Goal: Information Seeking & Learning: Learn about a topic

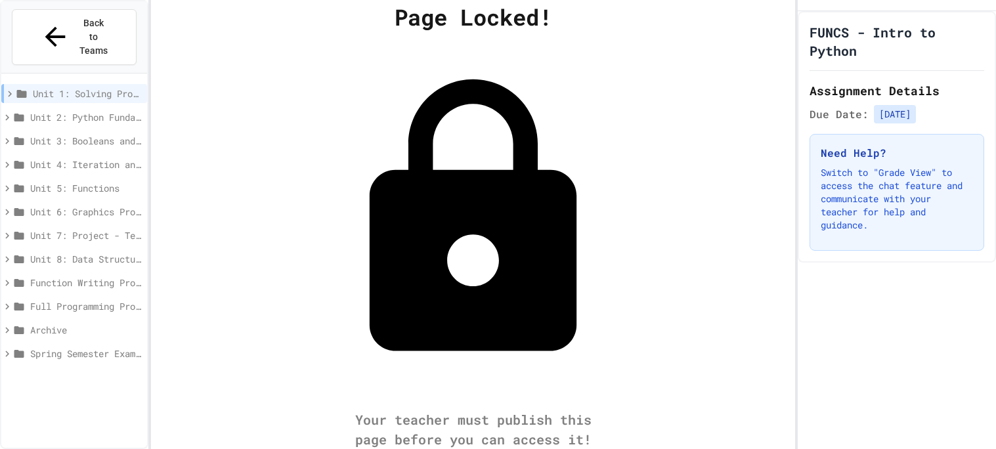
click at [89, 181] on span "Unit 5: Functions" at bounding box center [86, 188] width 112 height 14
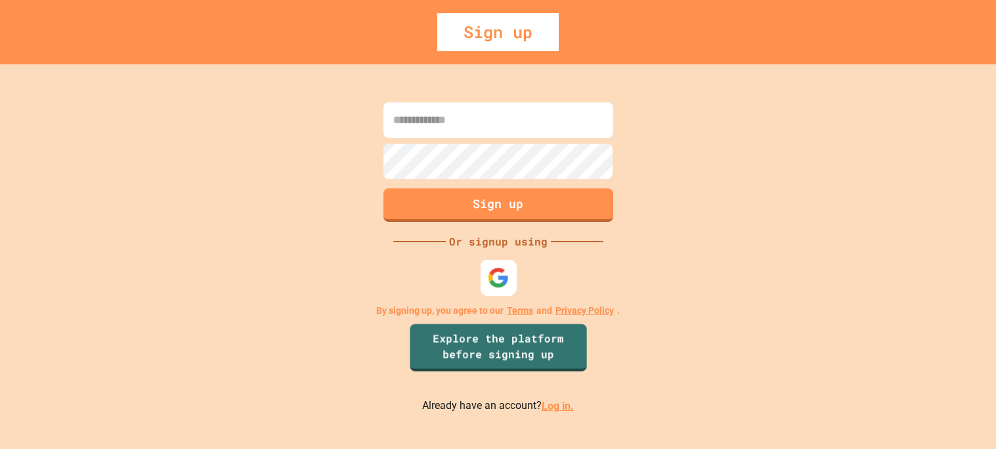
click at [493, 273] on img at bounding box center [498, 278] width 22 height 22
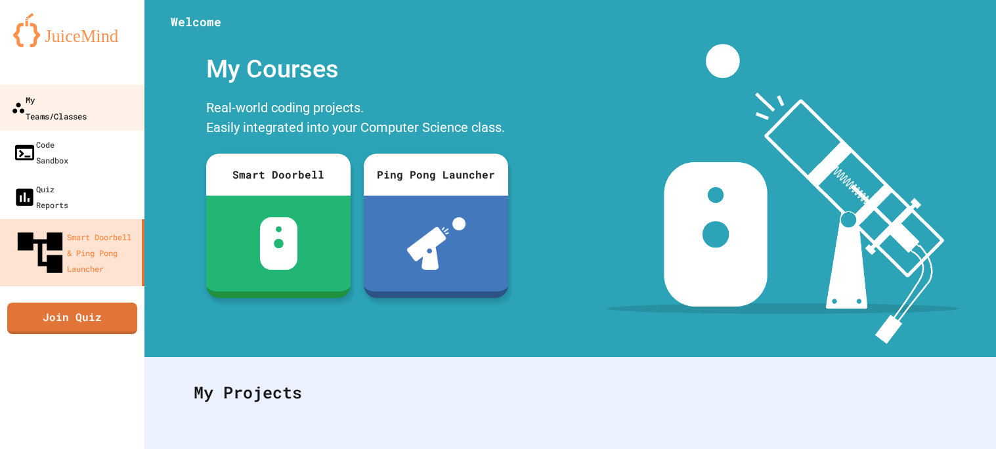
click at [72, 93] on div "My Teams/Classes" at bounding box center [49, 107] width 76 height 32
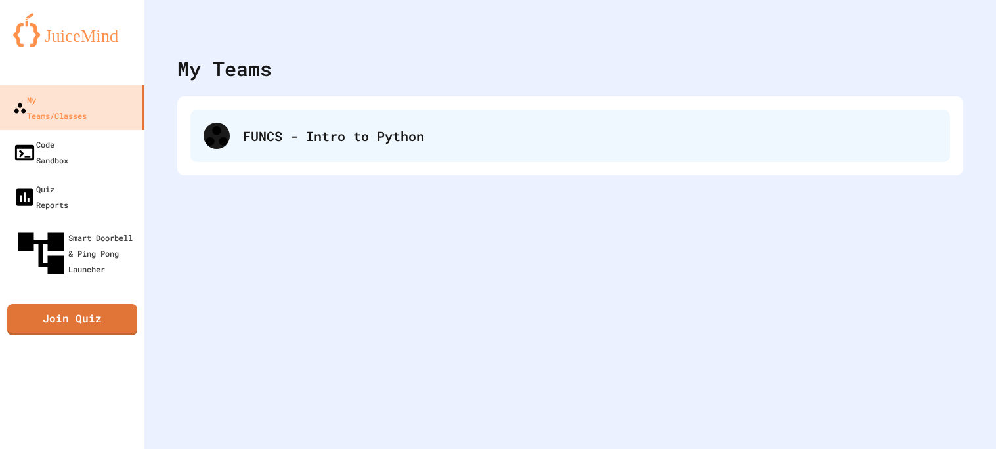
click at [252, 132] on div "FUNCS - Intro to Python" at bounding box center [590, 136] width 694 height 20
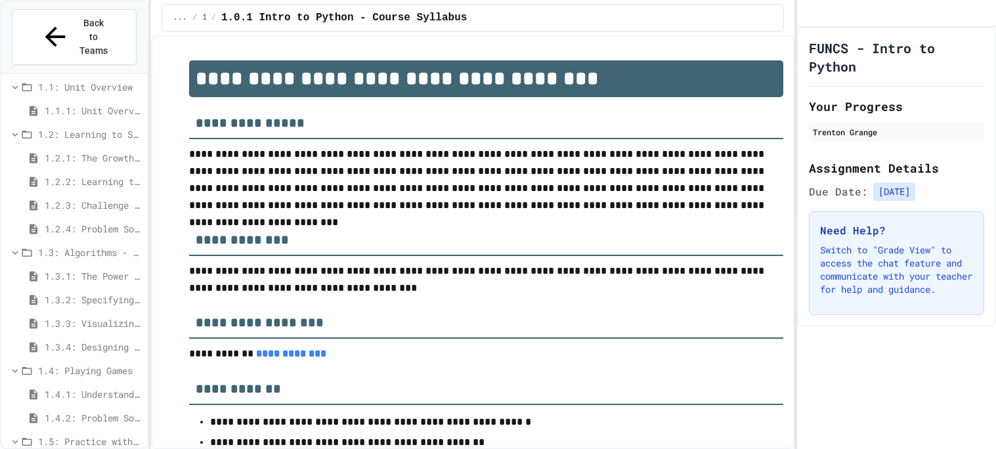
scroll to position [67, 0]
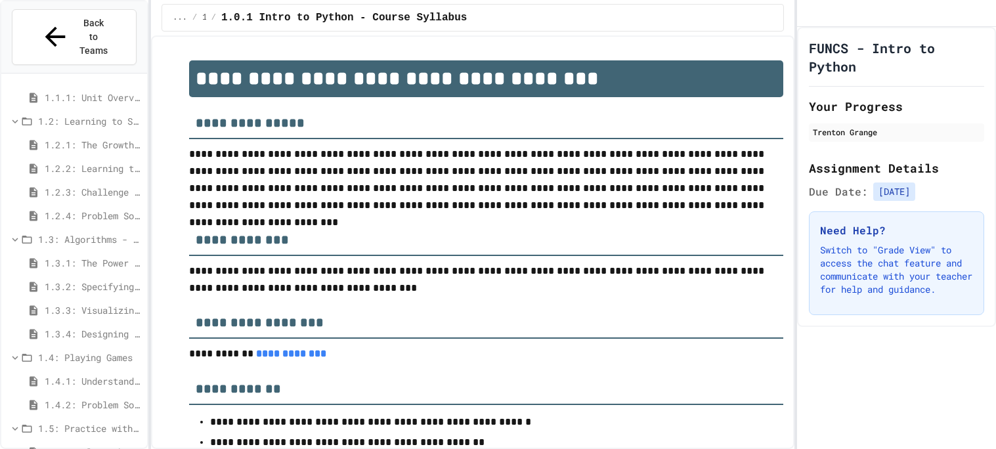
click at [98, 445] on span "1.5.1: Algorithm Practice Exercises" at bounding box center [93, 452] width 97 height 14
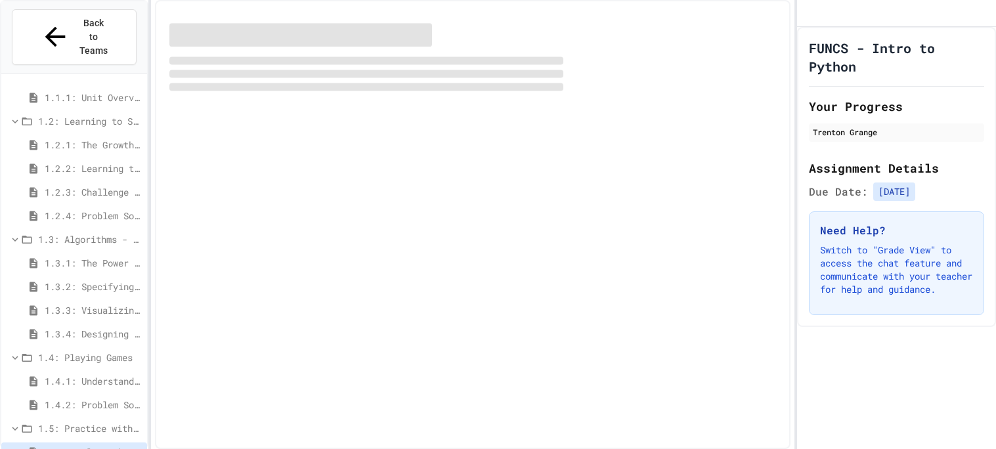
scroll to position [56, 0]
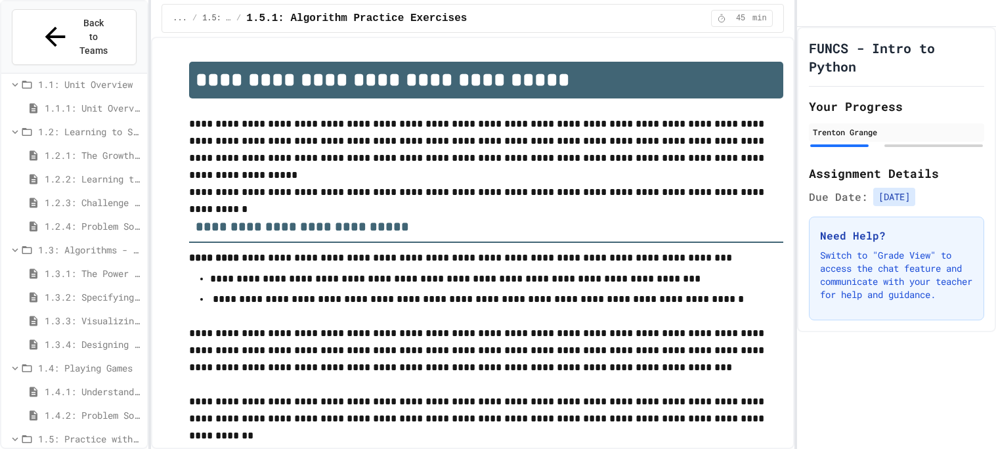
click at [793, 70] on div "**********" at bounding box center [498, 224] width 996 height 449
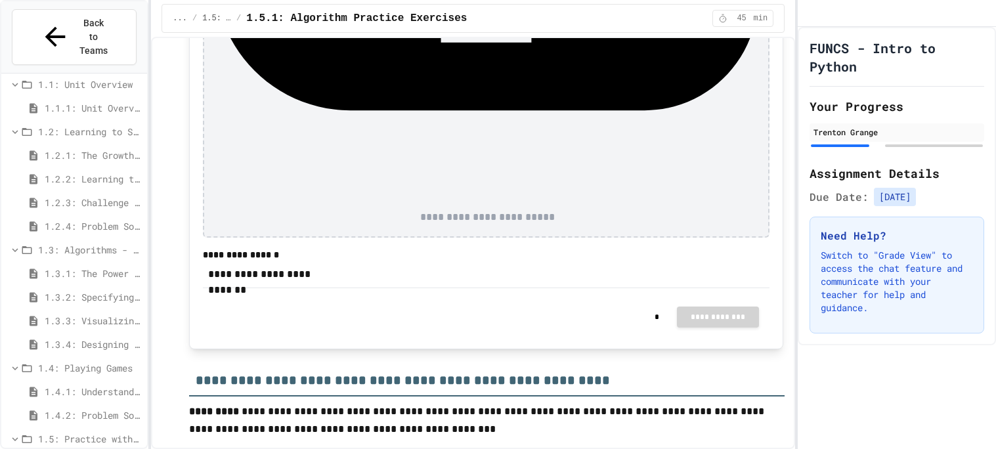
scroll to position [1495, 0]
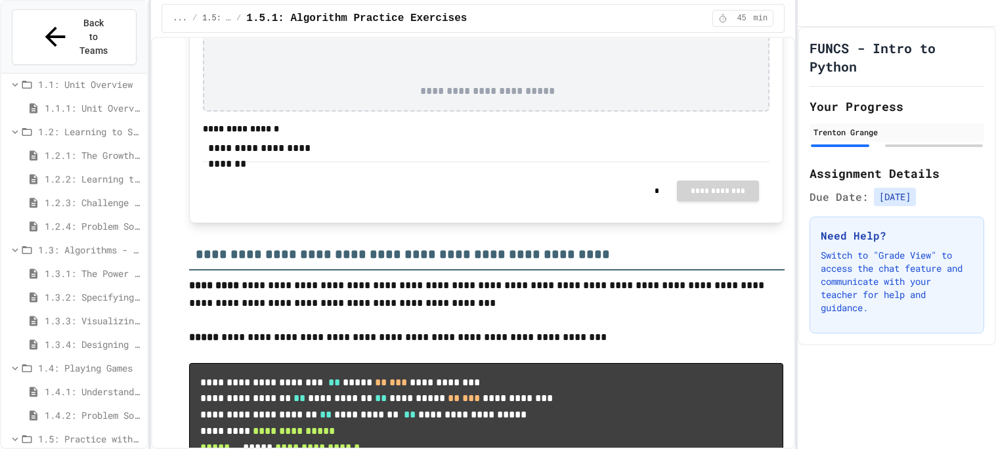
scroll to position [1652, 0]
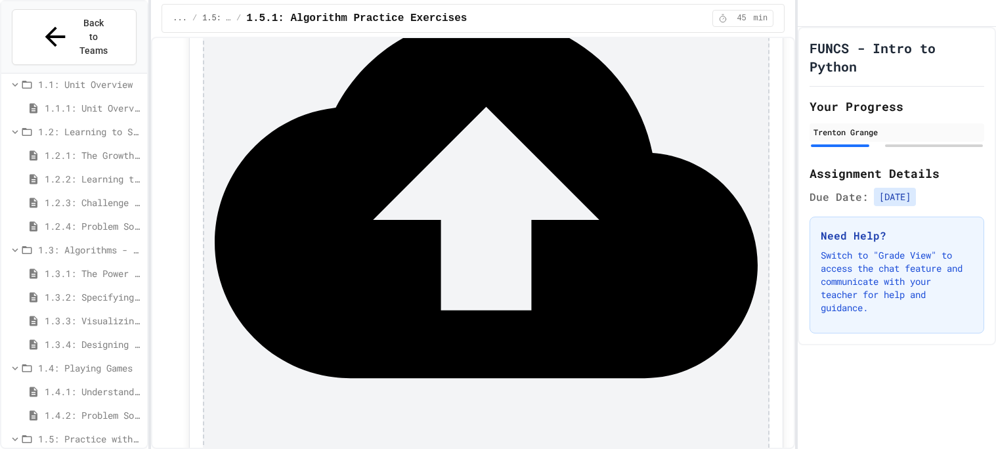
scroll to position [2194, 0]
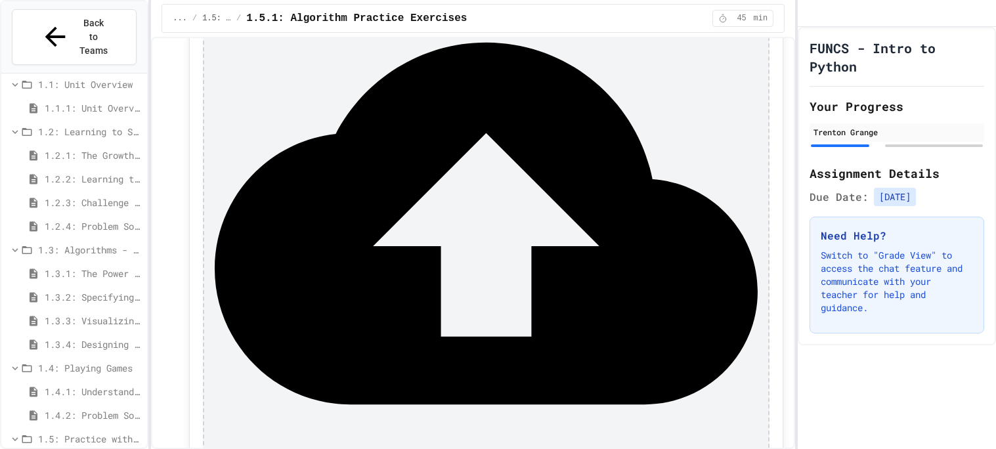
click at [800, 1] on div at bounding box center [897, 13] width 198 height 27
drag, startPoint x: 995, startPoint y: 135, endPoint x: 995, endPoint y: 68, distance: 66.3
click at [995, 68] on div "FUNCS - Intro to Python Your Progress Trenton Grange Assignment Details Due Dat…" at bounding box center [897, 186] width 198 height 319
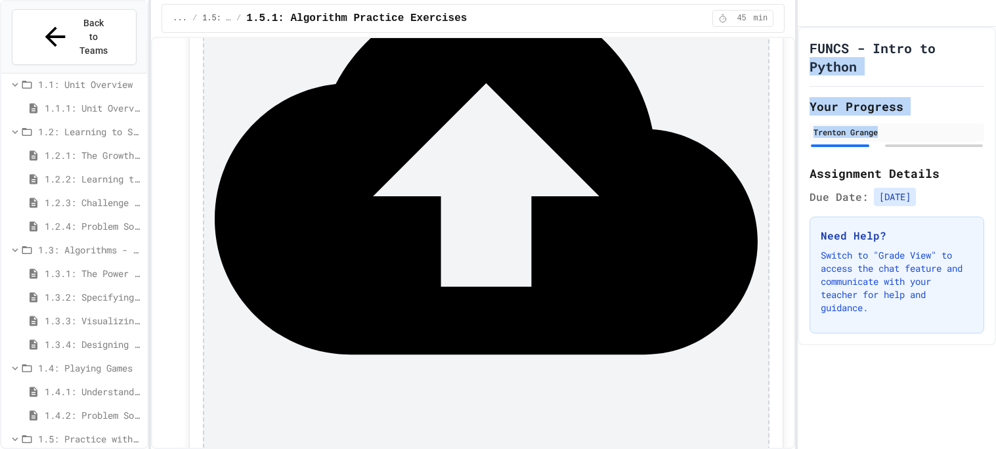
scroll to position [2246, 0]
